Goal: Find specific page/section: Find specific page/section

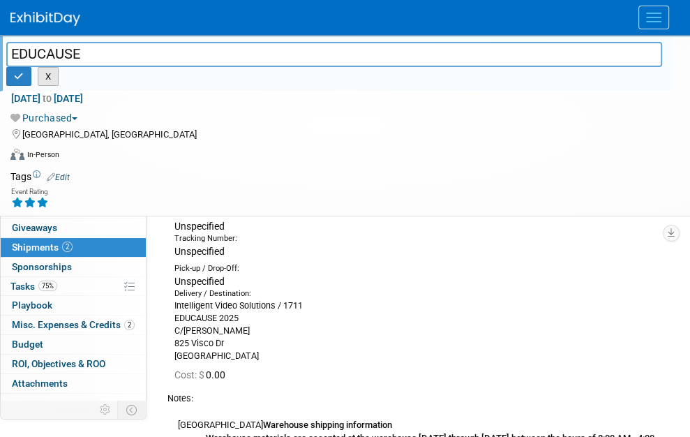
click at [59, 67] on button "X" at bounding box center [49, 77] width 22 height 20
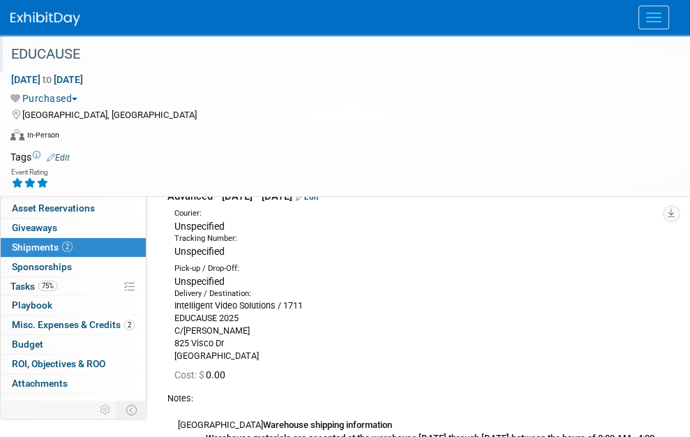
click at [0, 0] on link "Search" at bounding box center [0, 0] width 0 height 0
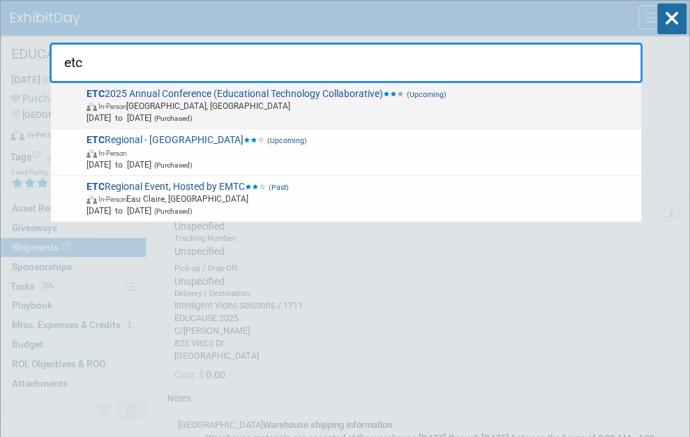
type input "etc"
click at [382, 107] on span "In-Person Raleigh, NC" at bounding box center [362, 106] width 550 height 12
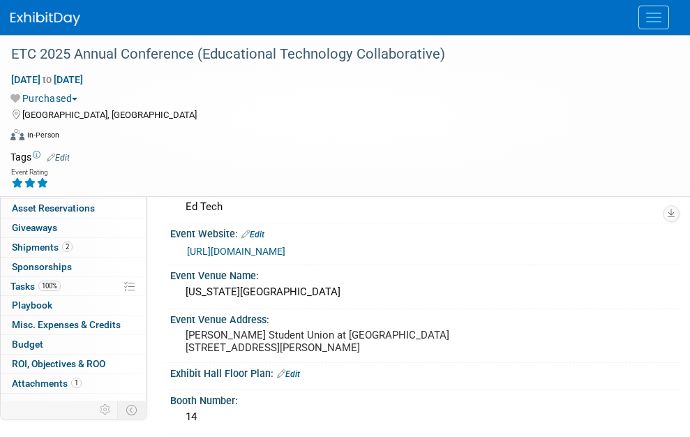
select select "National"
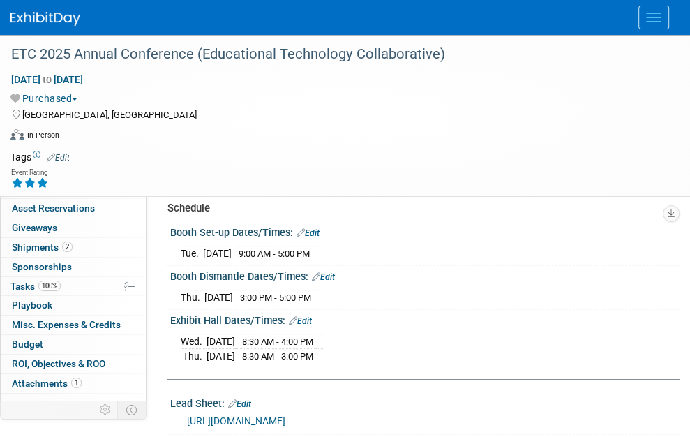
scroll to position [349, 0]
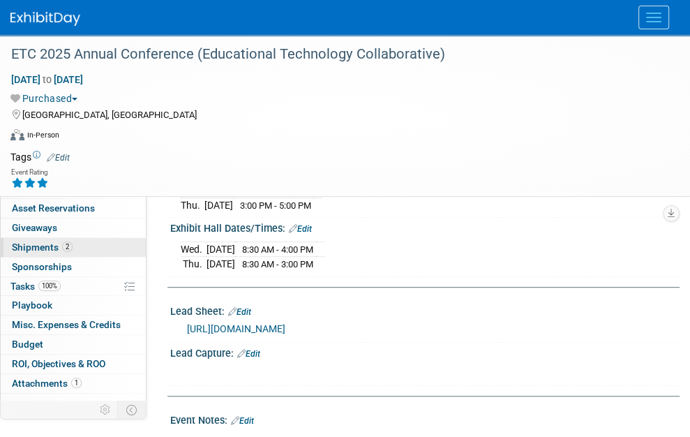
click at [41, 244] on span "Shipments 2" at bounding box center [42, 246] width 61 height 11
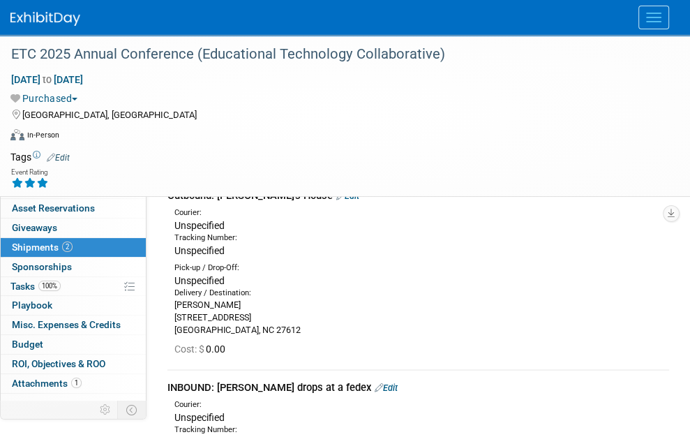
scroll to position [0, 0]
click at [54, 149] on link "Booth" at bounding box center [73, 150] width 145 height 19
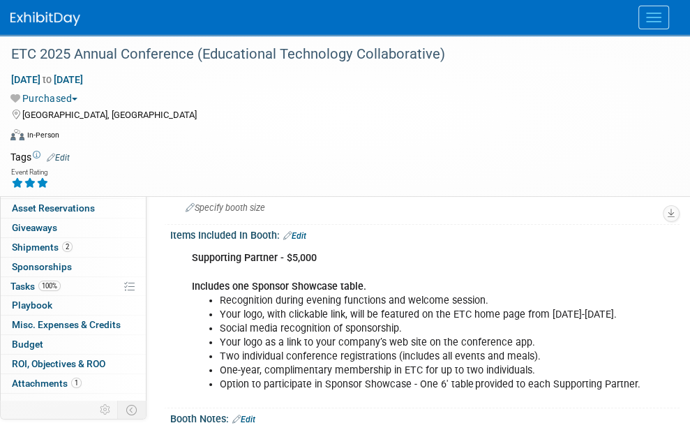
click at [103, 134] on link "Event Information" at bounding box center [73, 130] width 145 height 19
select select "National"
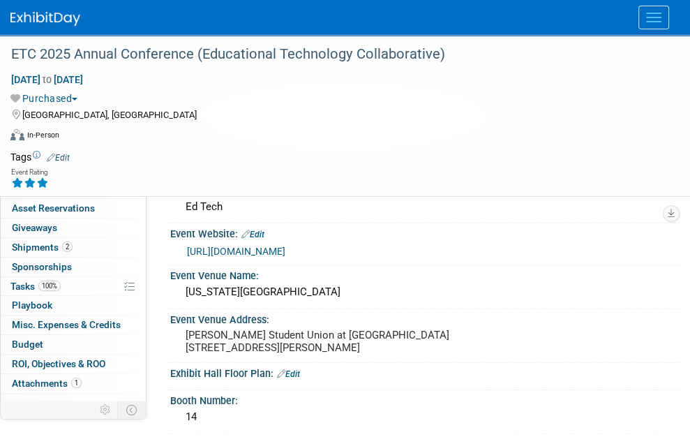
click at [53, 150] on link "Booth" at bounding box center [73, 150] width 145 height 19
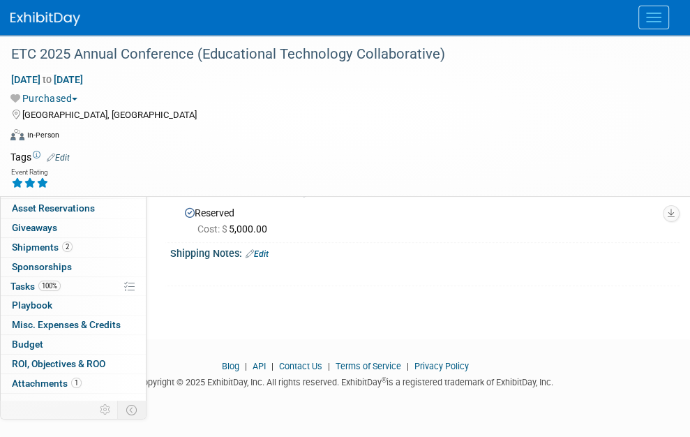
scroll to position [382, 0]
click at [68, 136] on span "Event Information" at bounding box center [51, 130] width 78 height 11
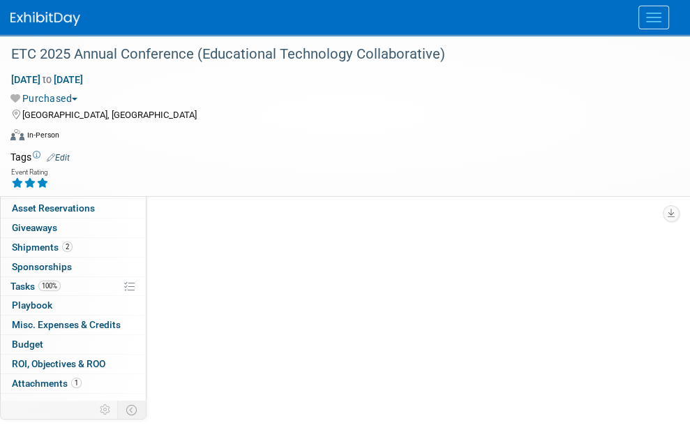
select select "National"
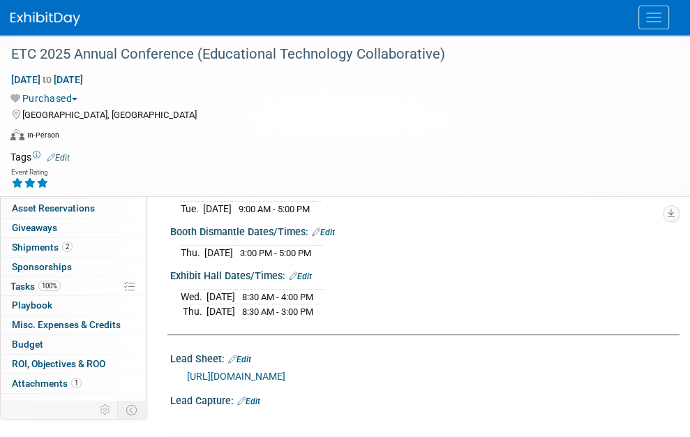
scroll to position [209, 0]
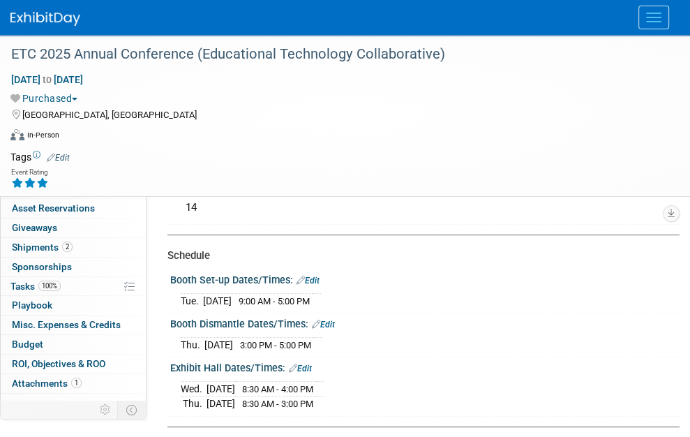
click at [97, 150] on td at bounding box center [366, 157] width 592 height 14
click at [0, 0] on link "Search" at bounding box center [0, 0] width 0 height 0
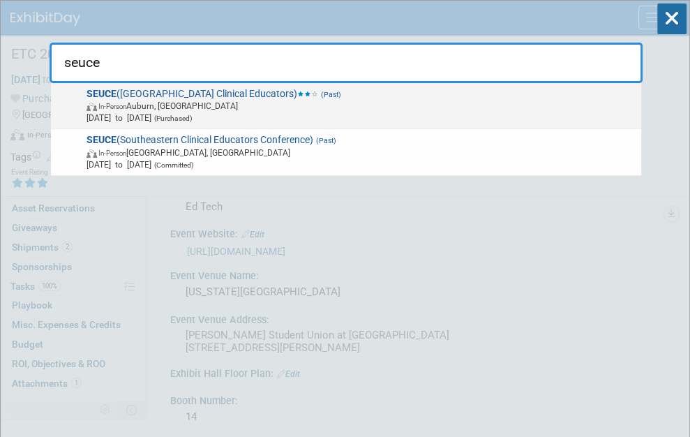
type input "seuce"
click at [181, 110] on span "In-Person Auburn, AL" at bounding box center [362, 106] width 550 height 12
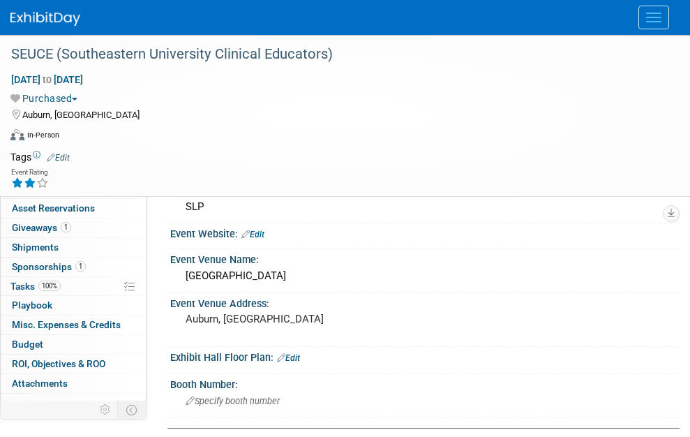
select select "Regional"
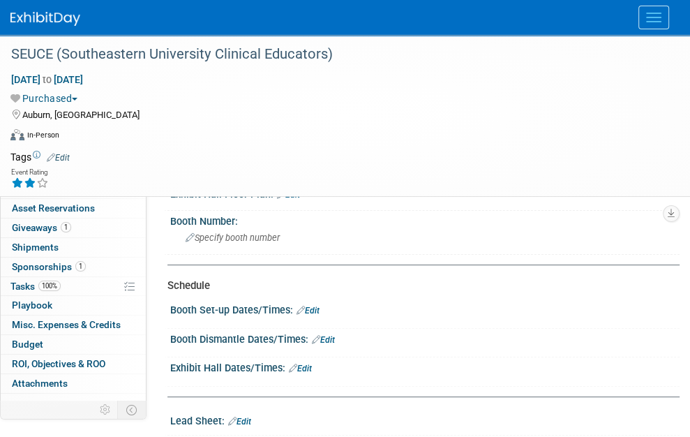
scroll to position [70, 0]
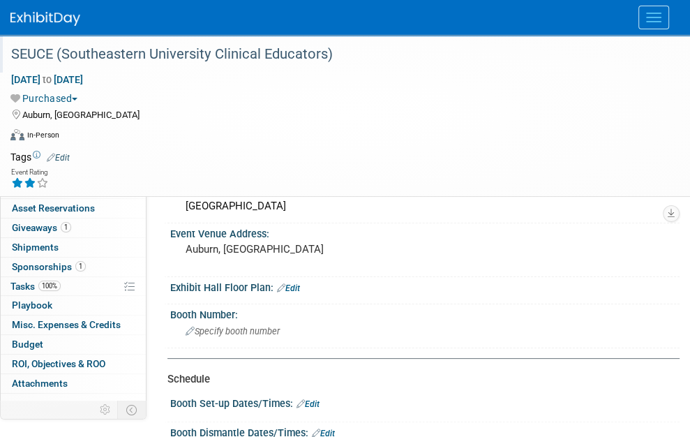
click at [10, 50] on div "SEUCE (Southeastern University Clinical Educators)" at bounding box center [334, 54] width 656 height 25
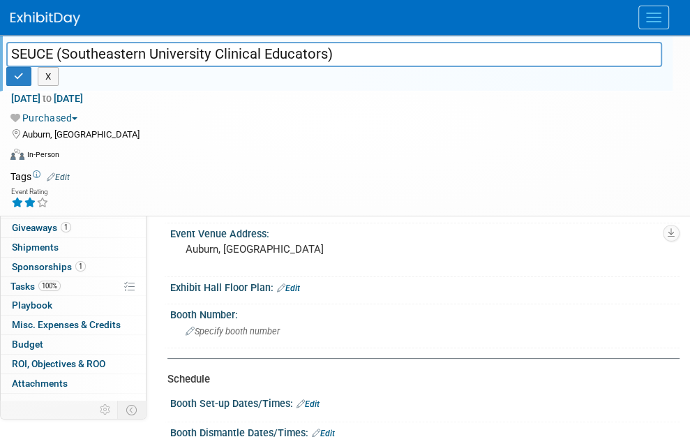
click at [103, 170] on link "1 Staff 1" at bounding box center [73, 169] width 145 height 19
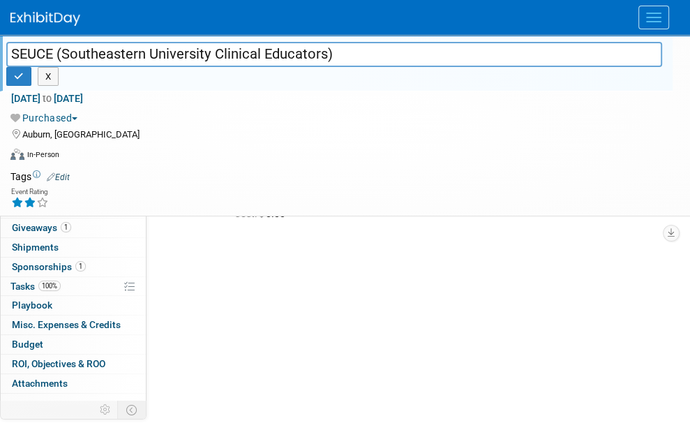
click at [512, 132] on div "Event Type: National Regional Sponsorship Speaking Event Use Case: SLP Event We…" at bounding box center [412, 266] width 533 height 290
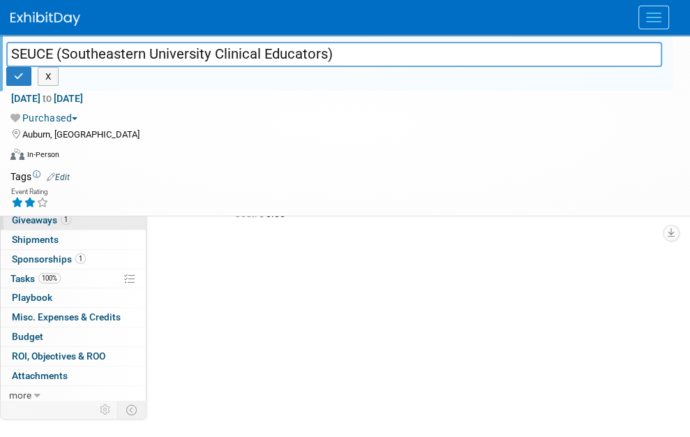
scroll to position [10, 0]
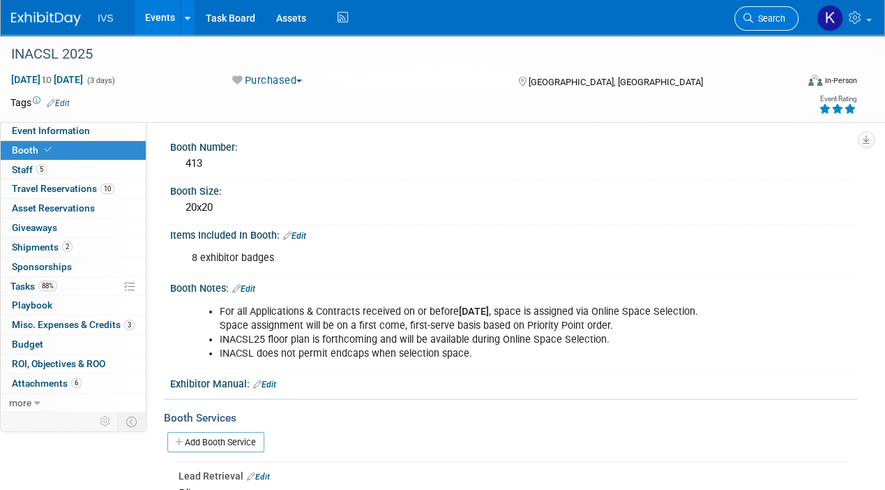
click at [785, 20] on link "Search" at bounding box center [767, 18] width 64 height 24
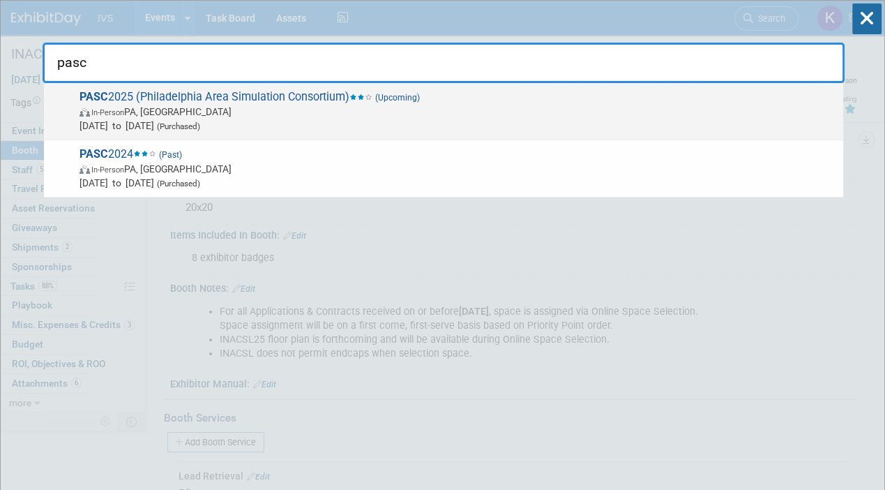
type input "pasc"
click at [366, 121] on span "Oct 14, 2025 to Oct 14, 2025 (Purchased)" at bounding box center [458, 126] width 757 height 14
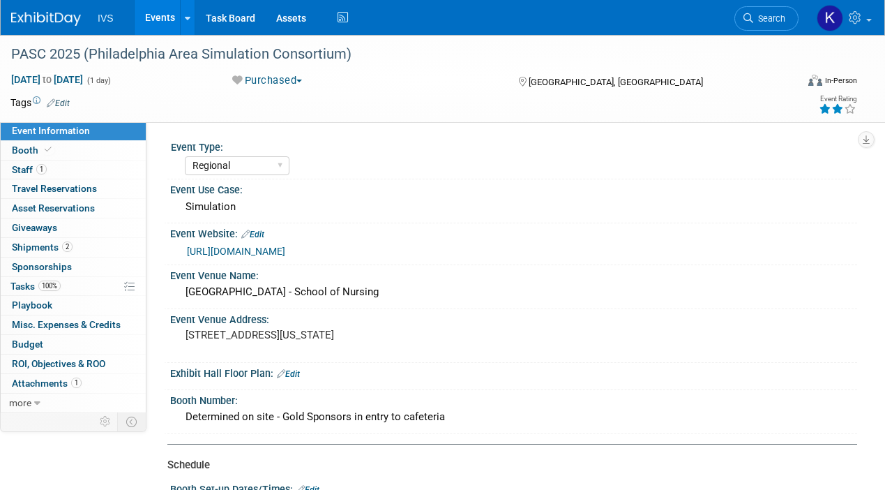
select select "Regional"
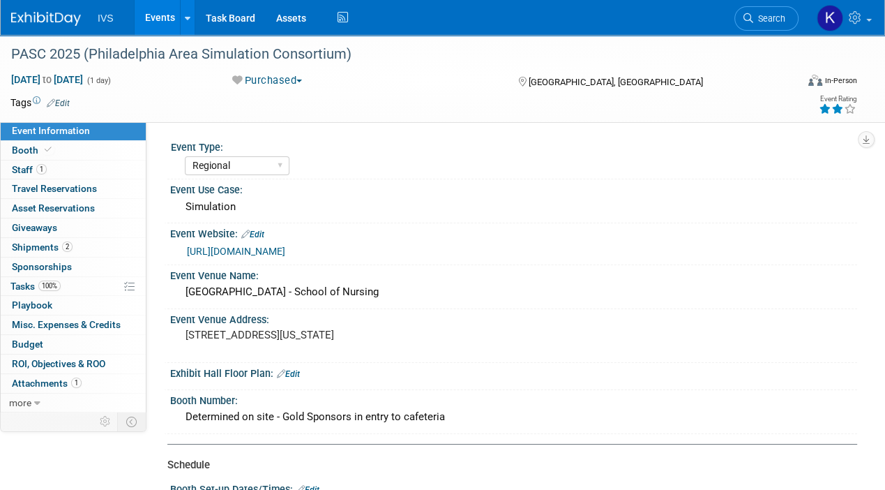
click at [772, 172] on div "National Regional Sponsorship Speaking" at bounding box center [518, 164] width 666 height 22
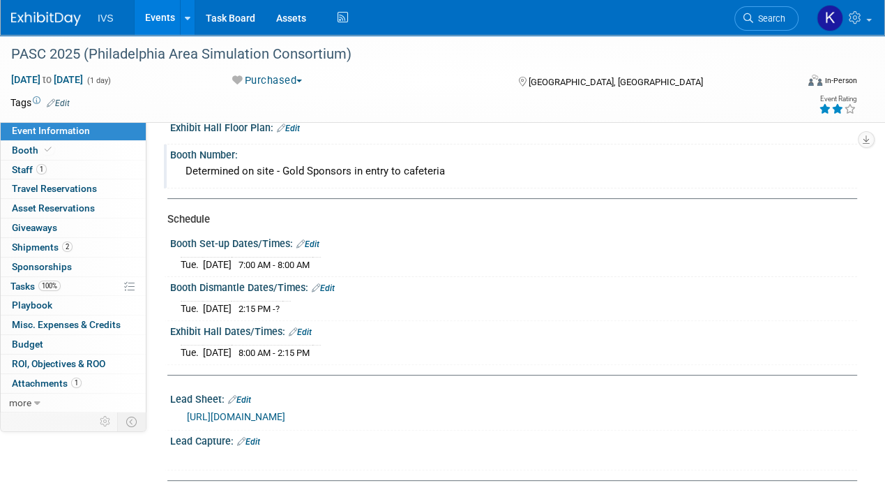
scroll to position [279, 0]
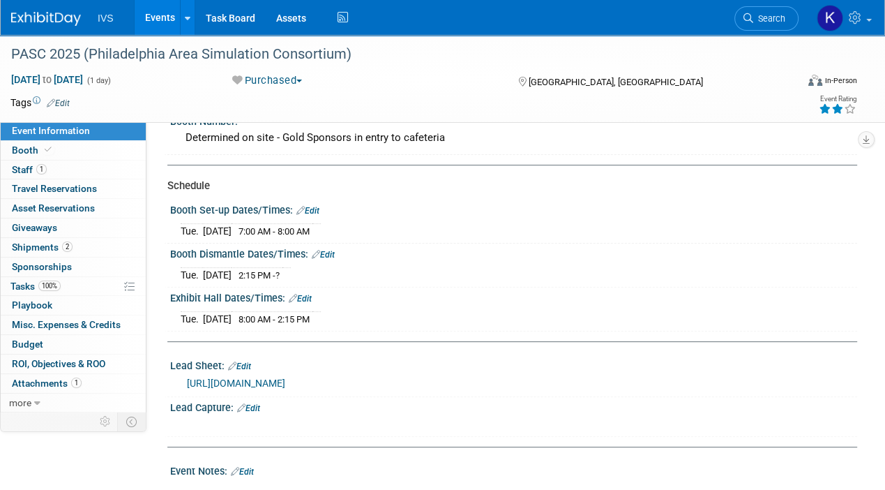
drag, startPoint x: 737, startPoint y: 172, endPoint x: 735, endPoint y: 161, distance: 11.4
click at [737, 169] on div "Event Type: National Regional Sponsorship Speaking Event Use Case: Simulation E…" at bounding box center [506, 297] width 679 height 879
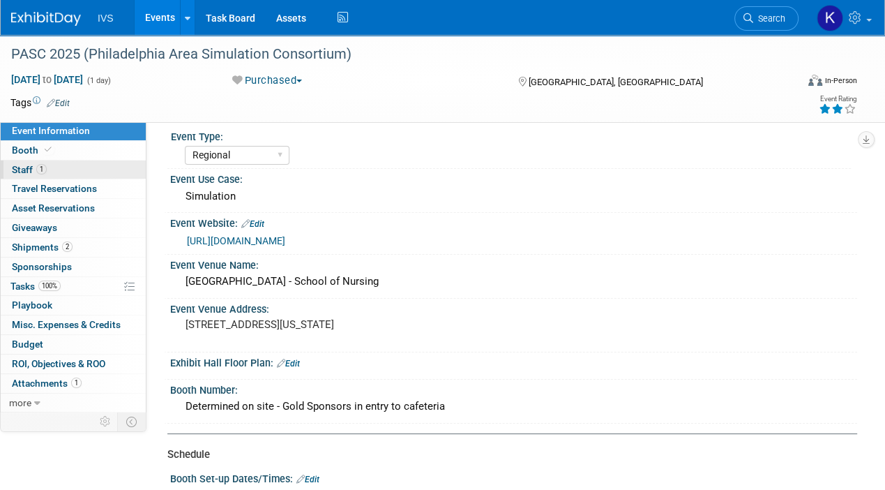
scroll to position [0, 0]
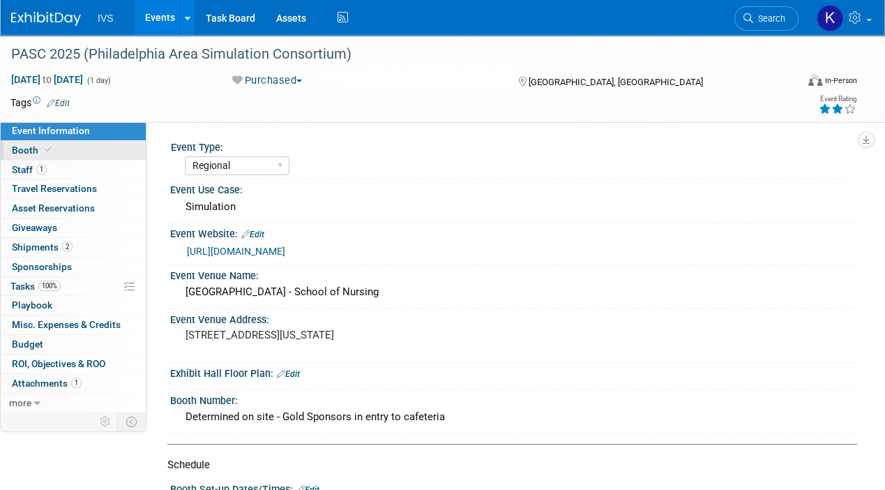
click at [71, 153] on link "Booth" at bounding box center [73, 150] width 145 height 19
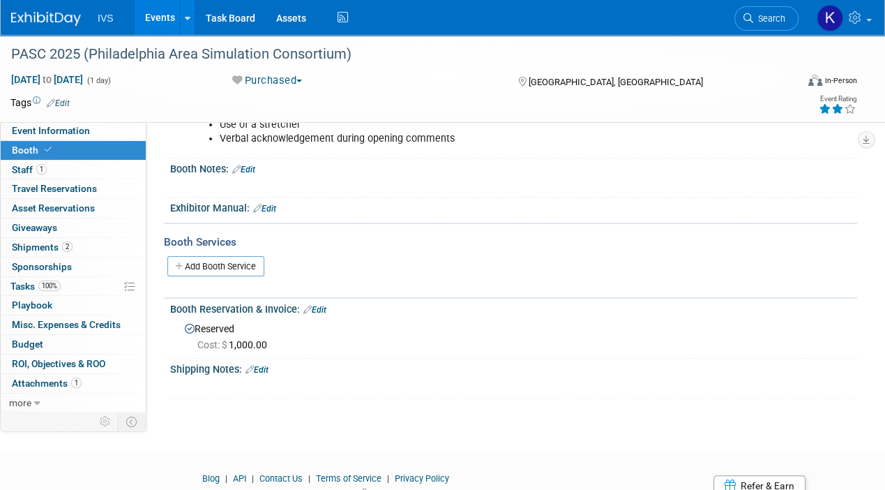
scroll to position [246, 0]
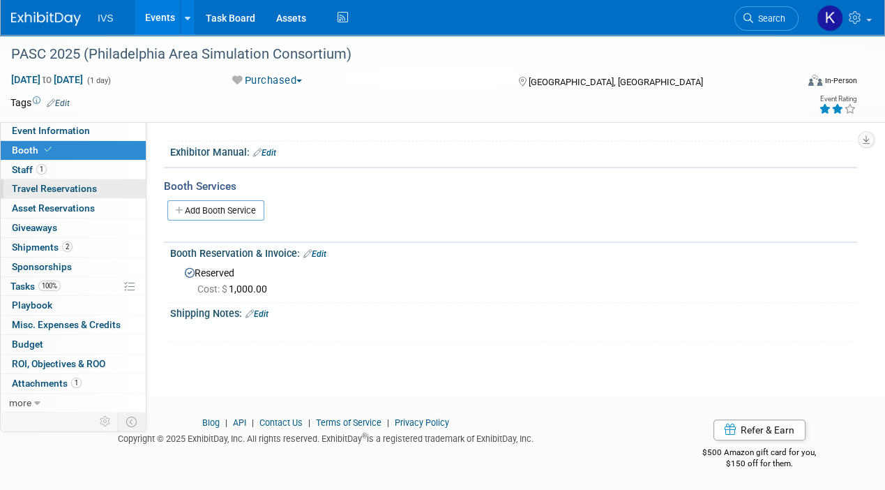
drag, startPoint x: 49, startPoint y: 159, endPoint x: 40, endPoint y: 184, distance: 26.5
click at [47, 160] on div "Event Information Event Info Booth Booth 1 Staff 1 Staff 0 Travel Reservations …" at bounding box center [73, 266] width 146 height 291
drag, startPoint x: 82, startPoint y: 137, endPoint x: 89, endPoint y: 142, distance: 8.0
click at [82, 137] on link "Event Information" at bounding box center [73, 130] width 145 height 19
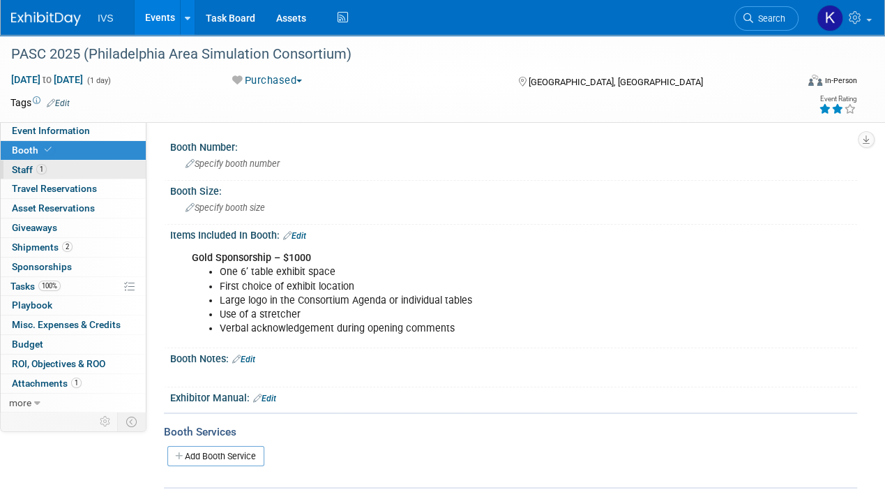
select select "Regional"
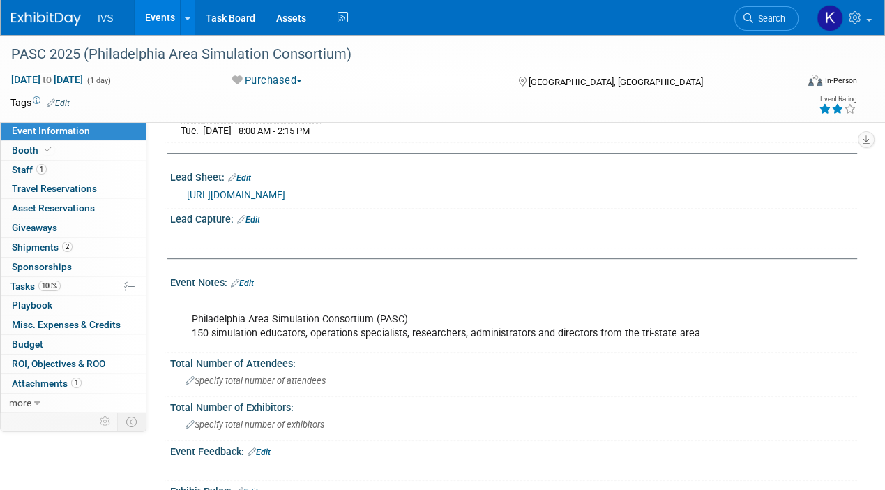
scroll to position [488, 0]
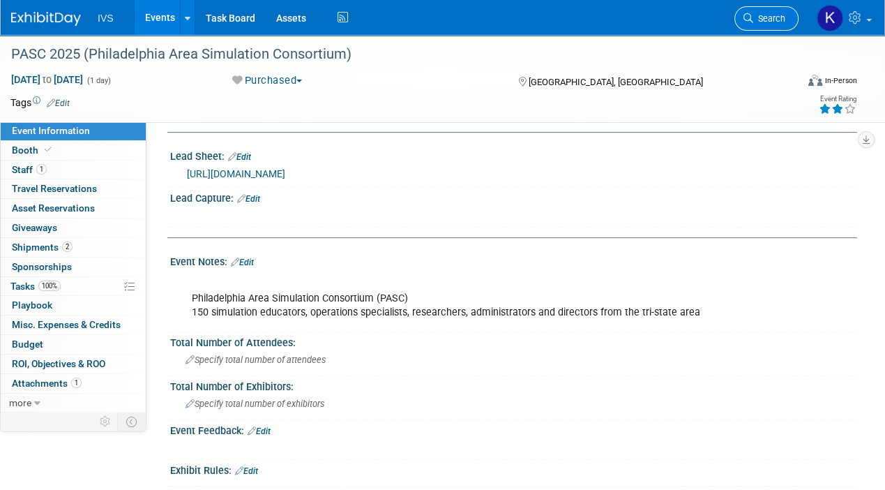
click at [753, 15] on icon at bounding box center [749, 18] width 10 height 10
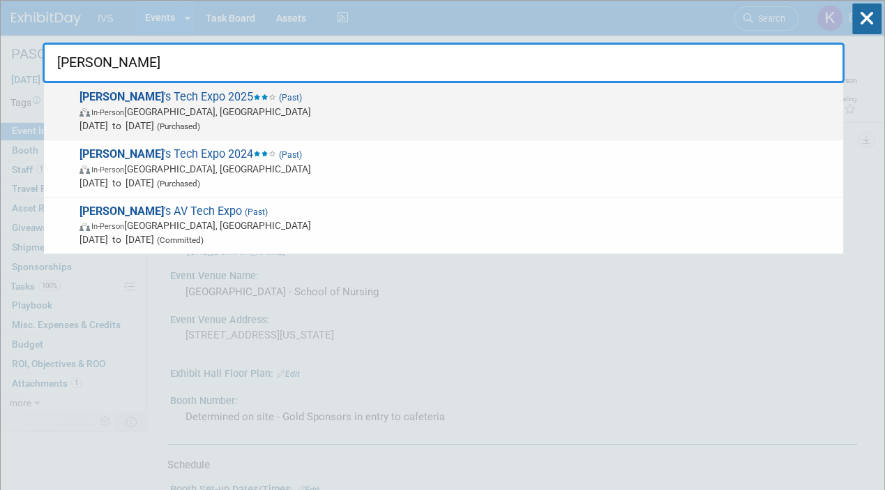
type input "ivan"
click at [264, 123] on span "Sep 30, 2025 to Oct 2, 2025 (Purchased)" at bounding box center [458, 126] width 757 height 14
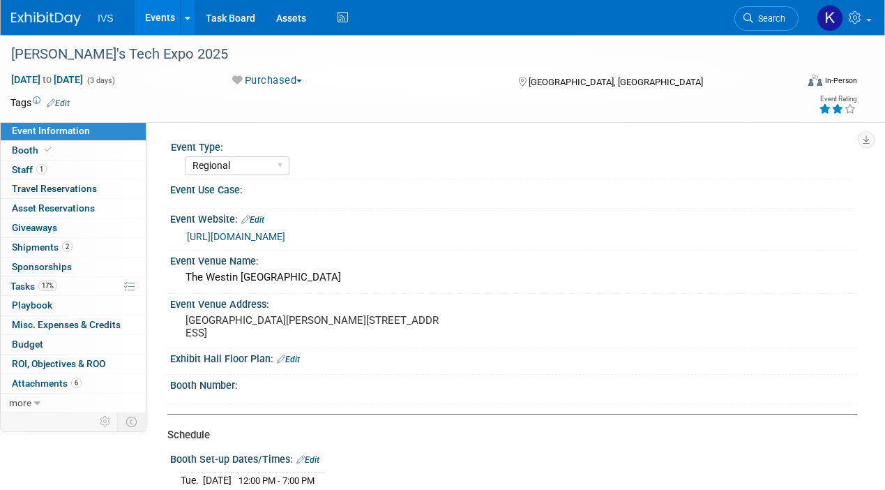
select select "Regional"
